Goal: Communication & Community: Share content

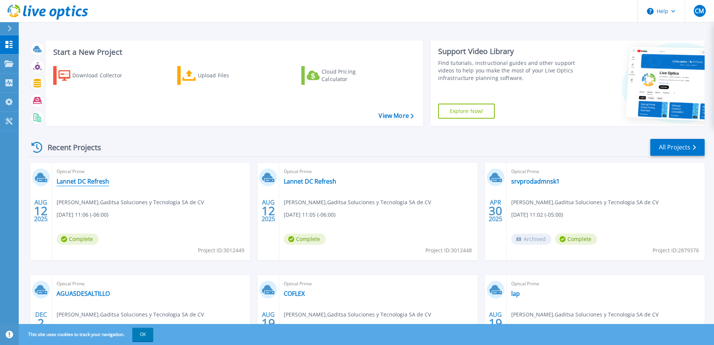
click at [92, 183] on link "Lannet DC Refresh" at bounding box center [83, 180] width 52 height 7
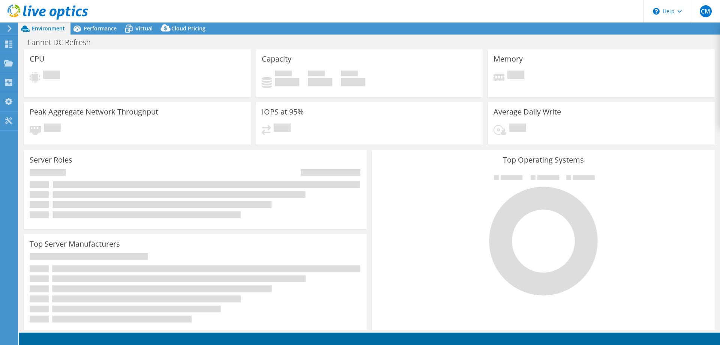
select select "USD"
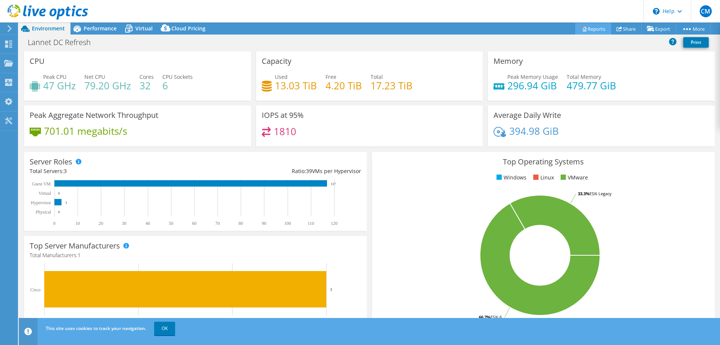
click at [589, 30] on link "Reports" at bounding box center [593, 29] width 36 height 12
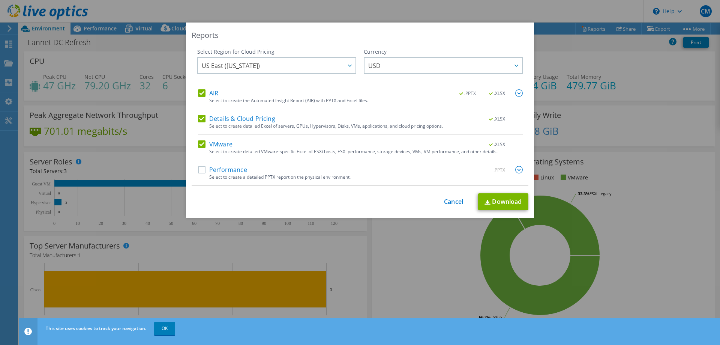
click at [201, 167] on label "Performance" at bounding box center [222, 169] width 49 height 7
click at [0, 0] on input "Performance" at bounding box center [0, 0] width 0 height 0
click at [500, 202] on link "Download" at bounding box center [503, 201] width 50 height 17
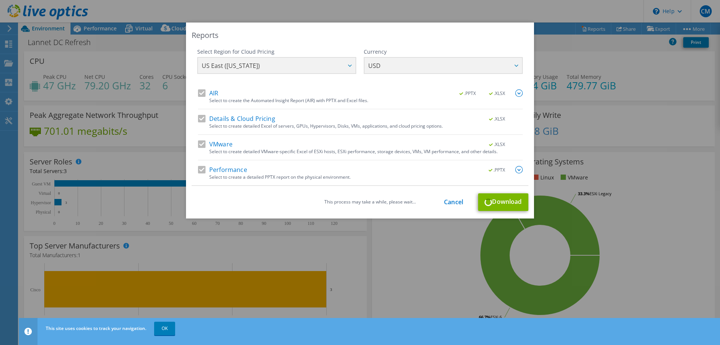
click at [495, 199] on div "This process may take a while, please wait... Cancel Download" at bounding box center [360, 202] width 337 height 18
click at [453, 204] on link "Cancel" at bounding box center [453, 201] width 19 height 7
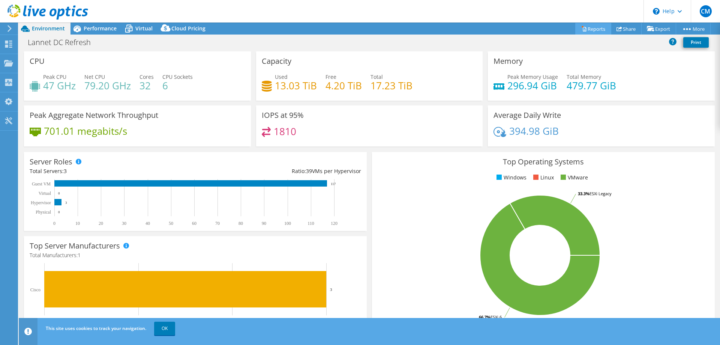
click at [591, 31] on link "Reports" at bounding box center [593, 29] width 36 height 12
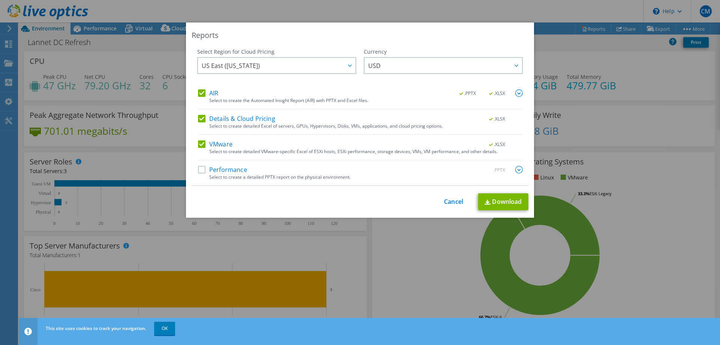
click at [198, 169] on label "Performance" at bounding box center [222, 169] width 49 height 7
click at [0, 0] on input "Performance" at bounding box center [0, 0] width 0 height 0
click at [528, 205] on div "Reports Select Region for Cloud Pricing Asia Pacific (Hong Kong) Asia Pacific (…" at bounding box center [360, 119] width 348 height 195
click at [500, 205] on link "Download" at bounding box center [503, 201] width 50 height 17
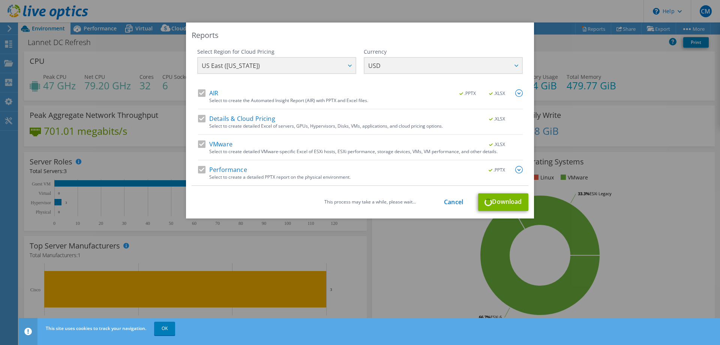
click at [450, 206] on div "This process may take a while, please wait... Cancel Download" at bounding box center [360, 202] width 337 height 18
click at [454, 202] on link "Cancel" at bounding box center [453, 201] width 19 height 7
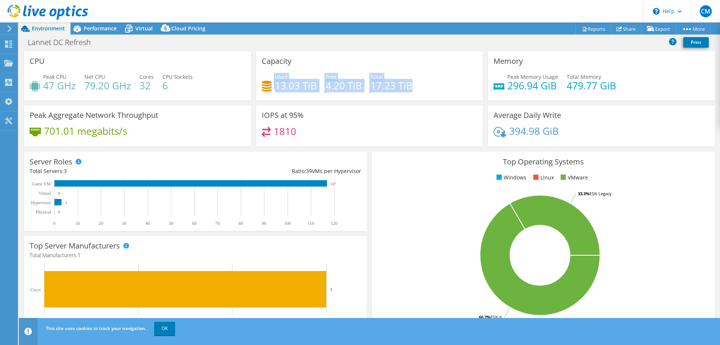
drag, startPoint x: 270, startPoint y: 82, endPoint x: 420, endPoint y: 89, distance: 149.8
click at [420, 89] on div "Used 13.03 TiB Free 4.20 TiB Total 17.23 TiB" at bounding box center [370, 85] width 216 height 24
click at [433, 189] on div "Top Operating Systems Windows Linux VMware 66.7% ESXi 6 33.3% ESXi Legacy" at bounding box center [543, 242] width 343 height 180
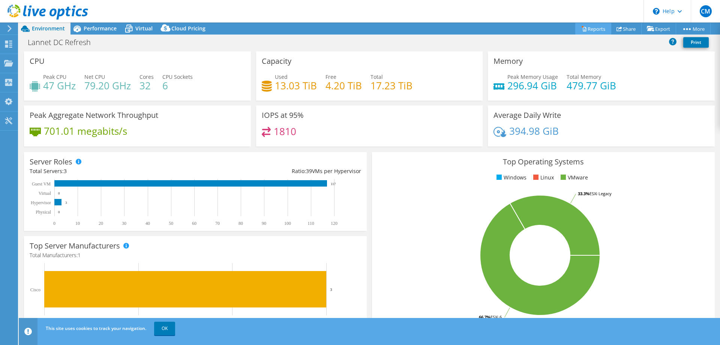
click at [594, 31] on link "Reports" at bounding box center [593, 29] width 36 height 12
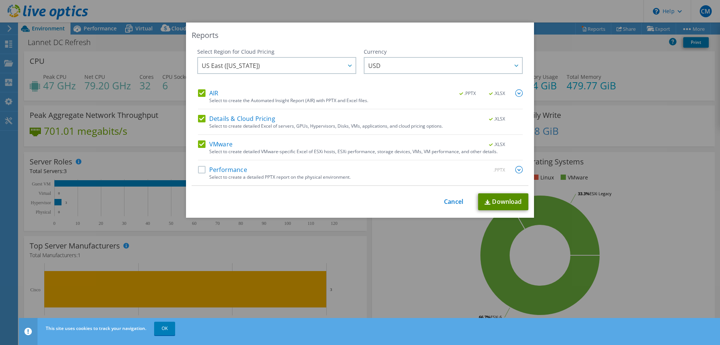
click at [499, 205] on link "Download" at bounding box center [503, 201] width 50 height 17
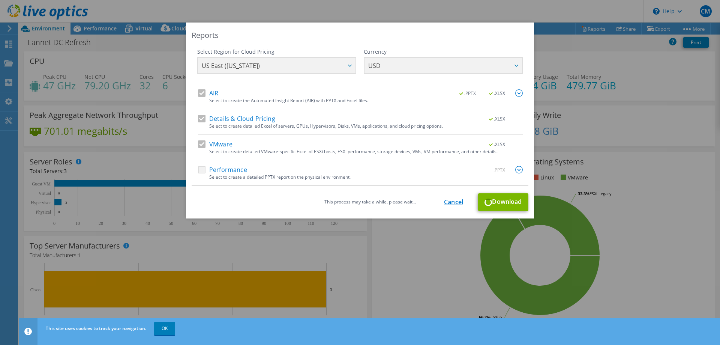
click at [448, 203] on link "Cancel" at bounding box center [453, 201] width 19 height 7
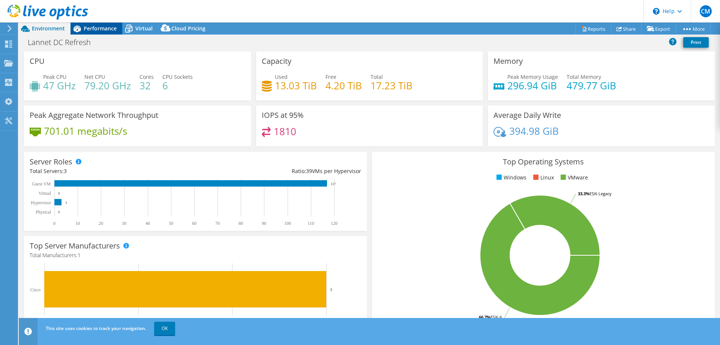
click at [99, 30] on span "Performance" at bounding box center [100, 28] width 33 height 7
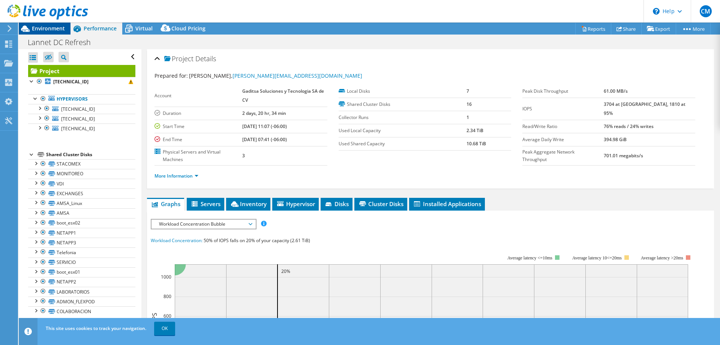
click at [49, 31] on span "Environment" at bounding box center [48, 28] width 33 height 7
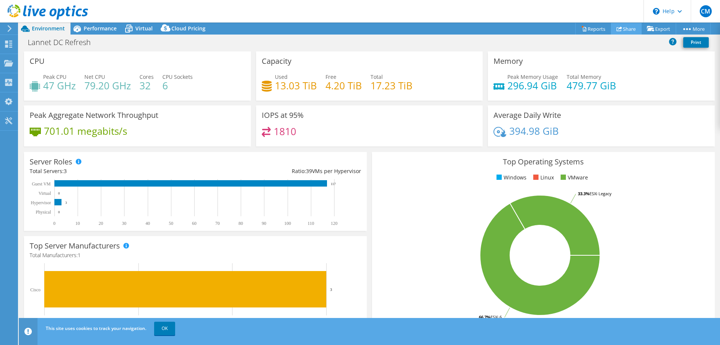
click at [618, 28] on link "Share" at bounding box center [626, 29] width 31 height 12
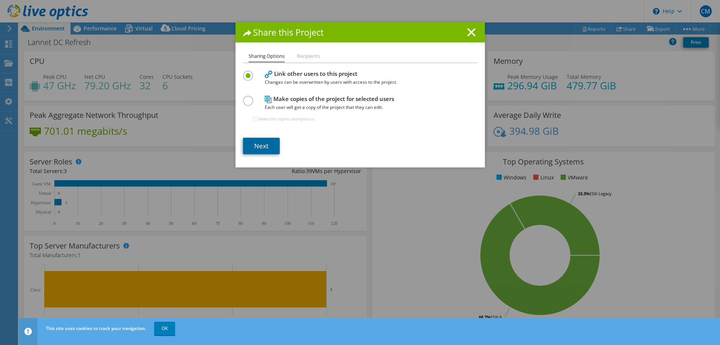
click at [258, 149] on link "Next" at bounding box center [261, 146] width 37 height 16
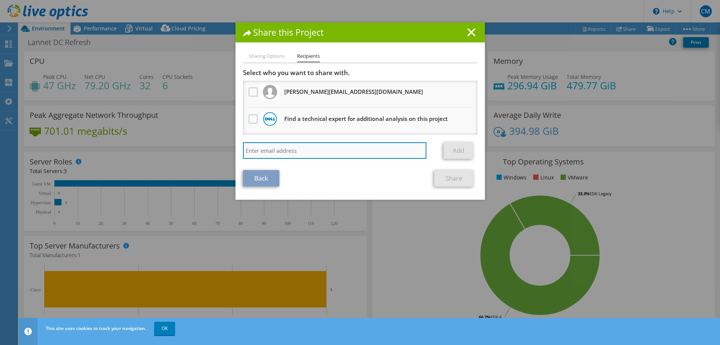
click at [276, 153] on input "search" at bounding box center [335, 150] width 184 height 16
click at [260, 153] on input "search" at bounding box center [335, 150] width 184 height 16
paste input "Jaime Duran Torres <jduran@lannet.net>"
type input "Jaime Duran Torres <jduran@lannet.net"
drag, startPoint x: 298, startPoint y: 151, endPoint x: 149, endPoint y: 160, distance: 149.1
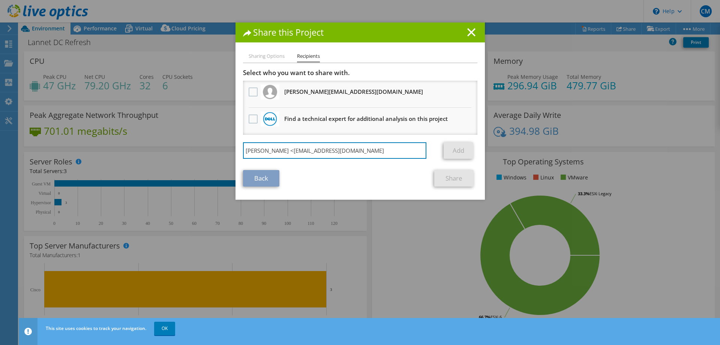
click at [151, 160] on div "Share this Project Sharing Options Recipients Link other users to this project …" at bounding box center [360, 172] width 720 height 300
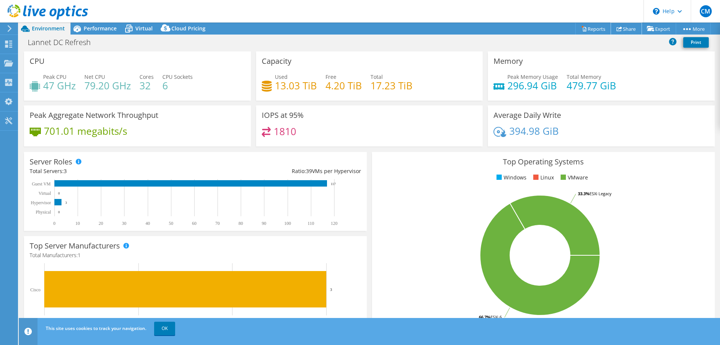
click at [628, 32] on link "Share" at bounding box center [626, 29] width 31 height 12
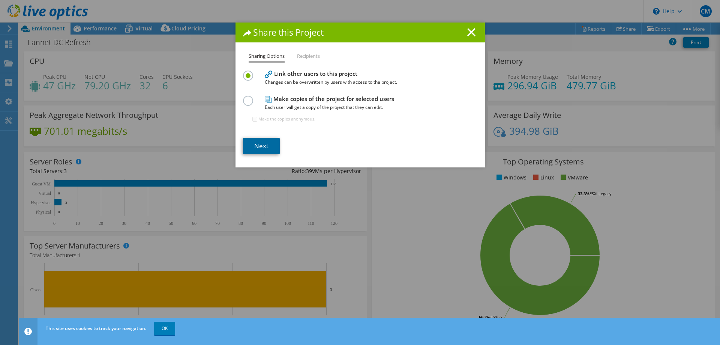
click at [258, 149] on link "Next" at bounding box center [261, 146] width 37 height 16
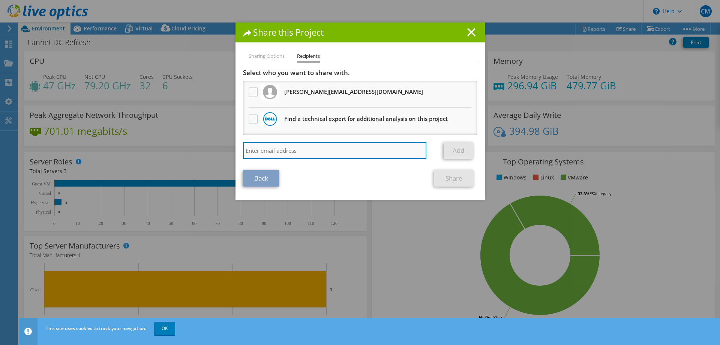
click at [257, 150] on input "search" at bounding box center [335, 150] width 184 height 16
type input "Jaime Duran Torres <jduran@lannet.net"
drag, startPoint x: 297, startPoint y: 151, endPoint x: 212, endPoint y: 148, distance: 84.8
click at [212, 148] on div "Share this Project Sharing Options Recipients Link other users to this project …" at bounding box center [360, 172] width 720 height 300
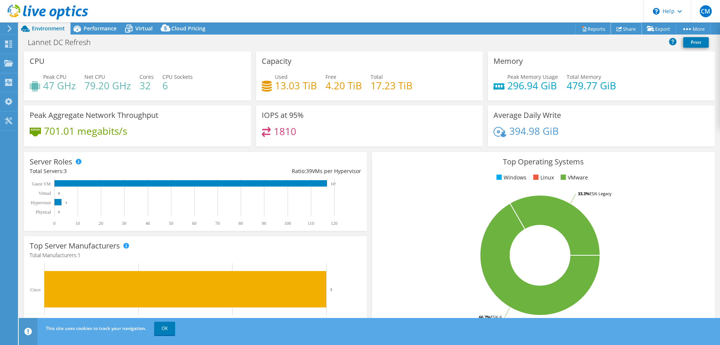
click at [634, 28] on link "Share" at bounding box center [626, 29] width 31 height 12
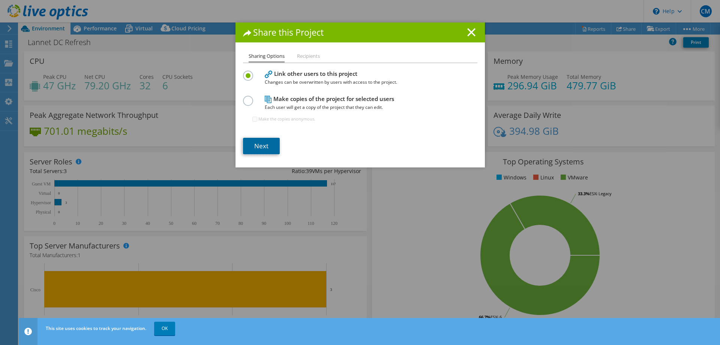
click at [266, 150] on link "Next" at bounding box center [261, 146] width 37 height 16
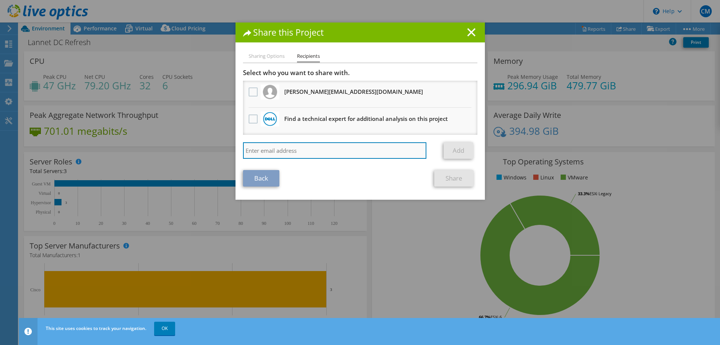
click at [270, 151] on input "search" at bounding box center [335, 150] width 184 height 16
click at [316, 151] on input "Jaime Duran Torres <jduran@lannet.net" at bounding box center [335, 150] width 184 height 16
type input "jduran@lannet.net"
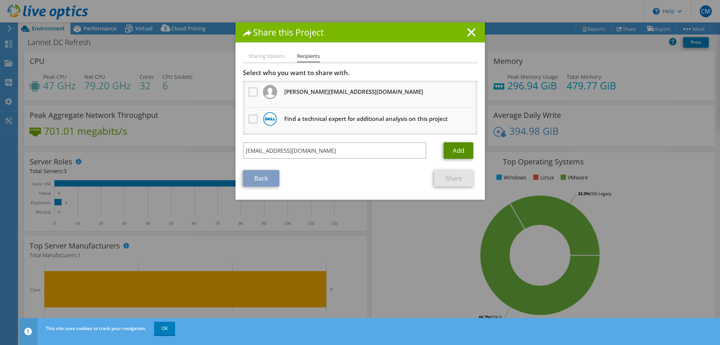
click at [446, 151] on link "Add" at bounding box center [459, 150] width 30 height 16
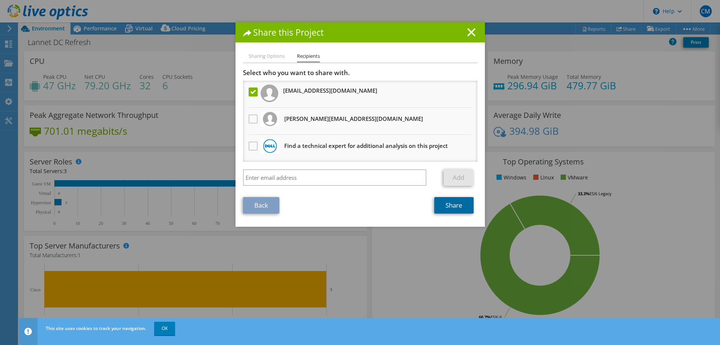
click at [450, 210] on link "Share" at bounding box center [453, 205] width 39 height 16
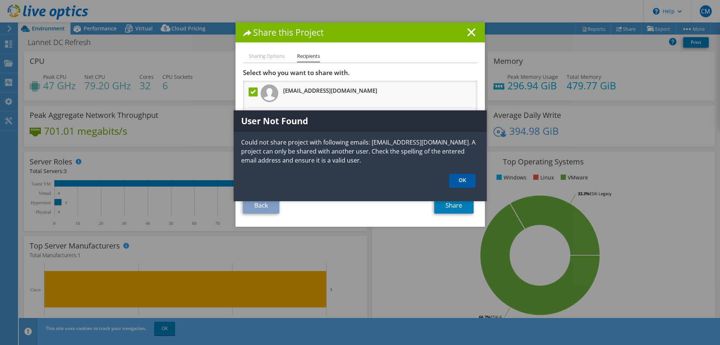
click at [461, 176] on link "OK" at bounding box center [462, 181] width 26 height 14
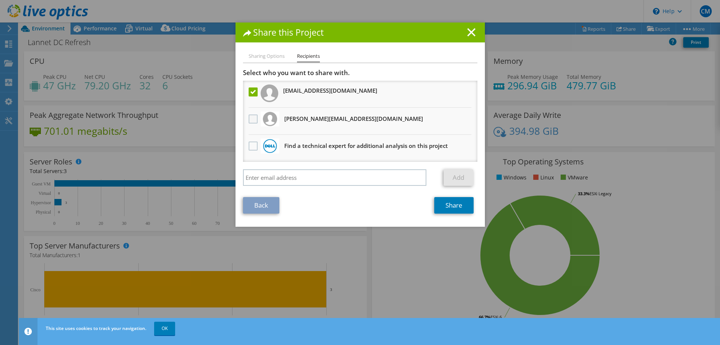
click at [252, 123] on label at bounding box center [254, 118] width 11 height 9
click at [0, 0] on input "checkbox" at bounding box center [0, 0] width 0 height 0
click at [450, 206] on link "Share" at bounding box center [453, 205] width 39 height 16
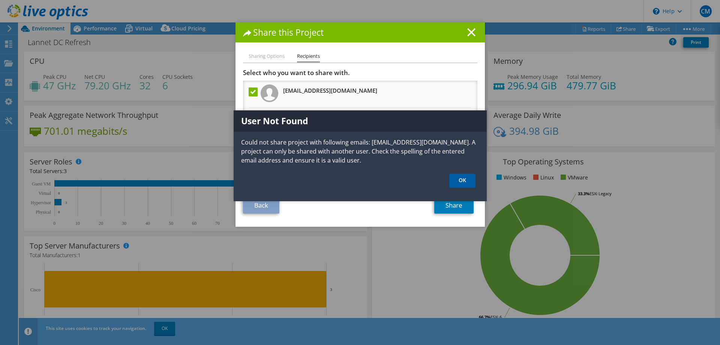
click at [469, 181] on link "OK" at bounding box center [462, 181] width 26 height 14
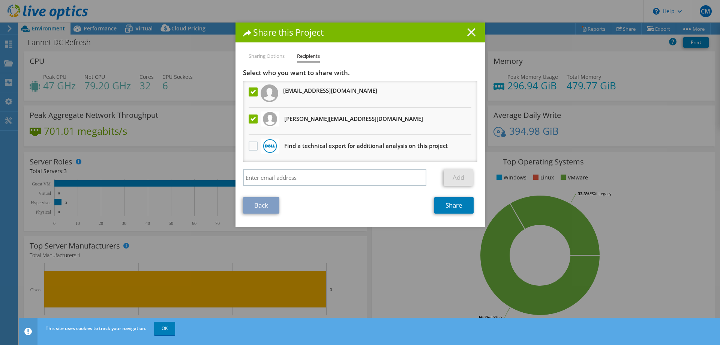
click at [467, 32] on icon at bounding box center [471, 32] width 8 height 8
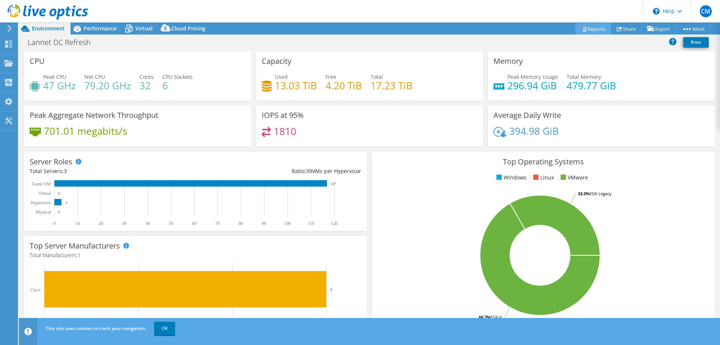
click at [592, 30] on link "Reports" at bounding box center [593, 29] width 36 height 12
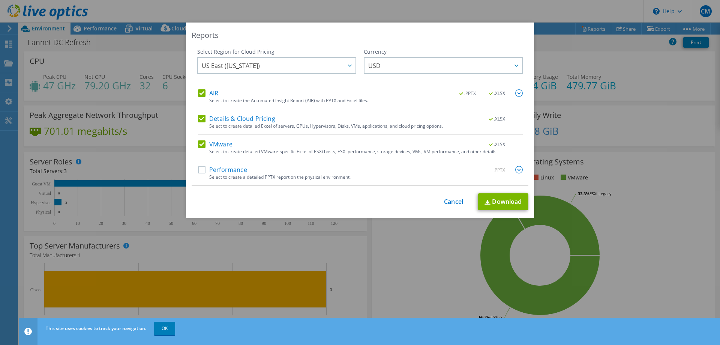
click at [203, 170] on label "Performance" at bounding box center [222, 169] width 49 height 7
click at [0, 0] on input "Performance" at bounding box center [0, 0] width 0 height 0
click at [200, 172] on label "Performance" at bounding box center [222, 169] width 49 height 7
click at [0, 0] on input "Performance" at bounding box center [0, 0] width 0 height 0
click at [506, 203] on link "Download" at bounding box center [503, 201] width 50 height 17
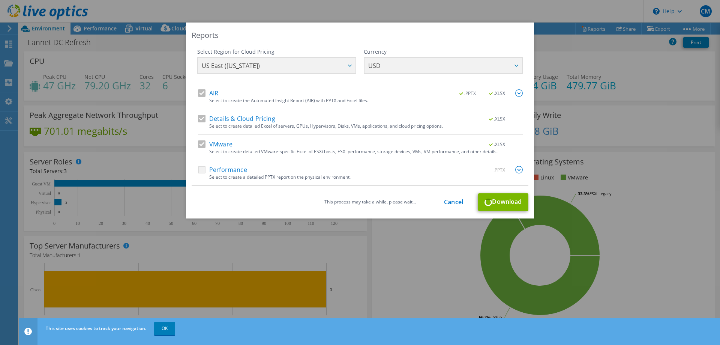
click at [506, 206] on div "This process may take a while, please wait... Cancel Download" at bounding box center [360, 202] width 337 height 18
